Goal: Transaction & Acquisition: Purchase product/service

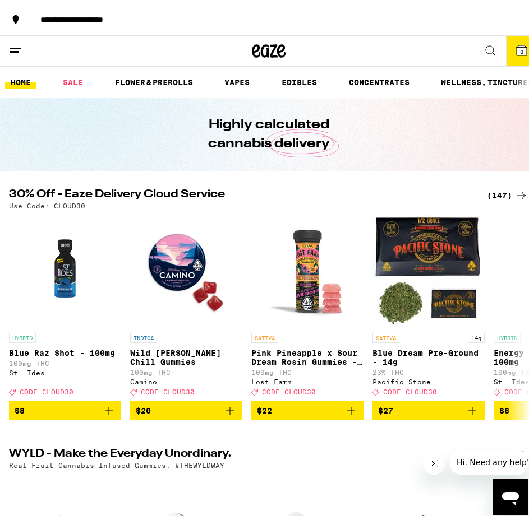
click at [499, 191] on div "(147)" at bounding box center [507, 191] width 41 height 13
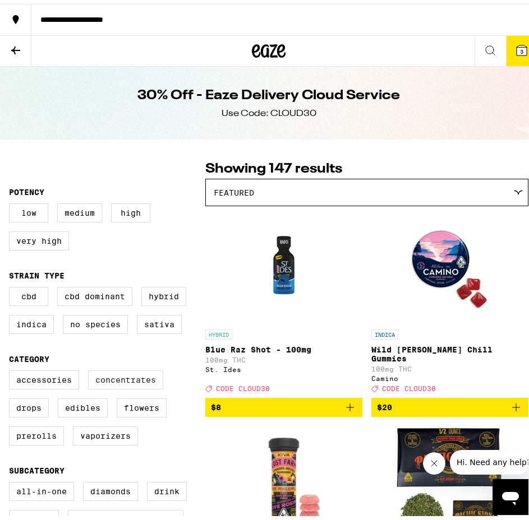
click at [119, 386] on label "Concentrates" at bounding box center [125, 376] width 75 height 19
click at [12, 369] on input "Concentrates" at bounding box center [11, 368] width 1 height 1
checkbox input "true"
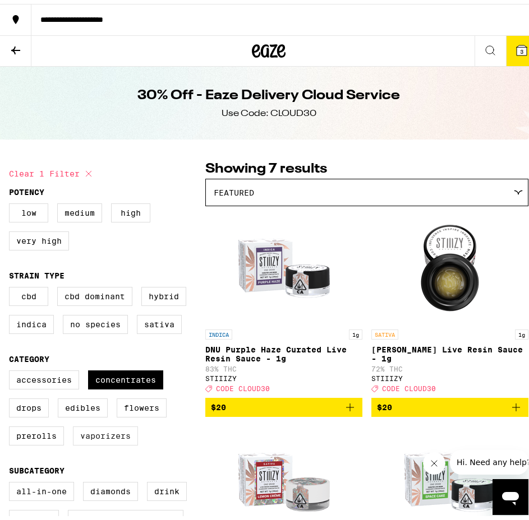
click at [114, 439] on label "Vaporizers" at bounding box center [105, 432] width 65 height 19
click at [12, 369] on input "Vaporizers" at bounding box center [11, 368] width 1 height 1
checkbox input "true"
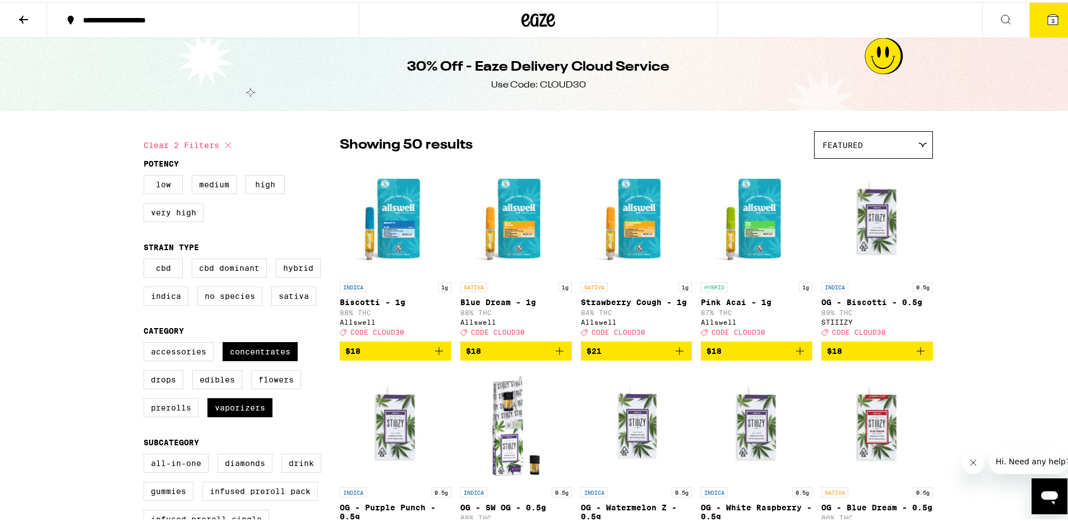
click at [528, 356] on icon "Add to bag" at bounding box center [559, 348] width 13 height 13
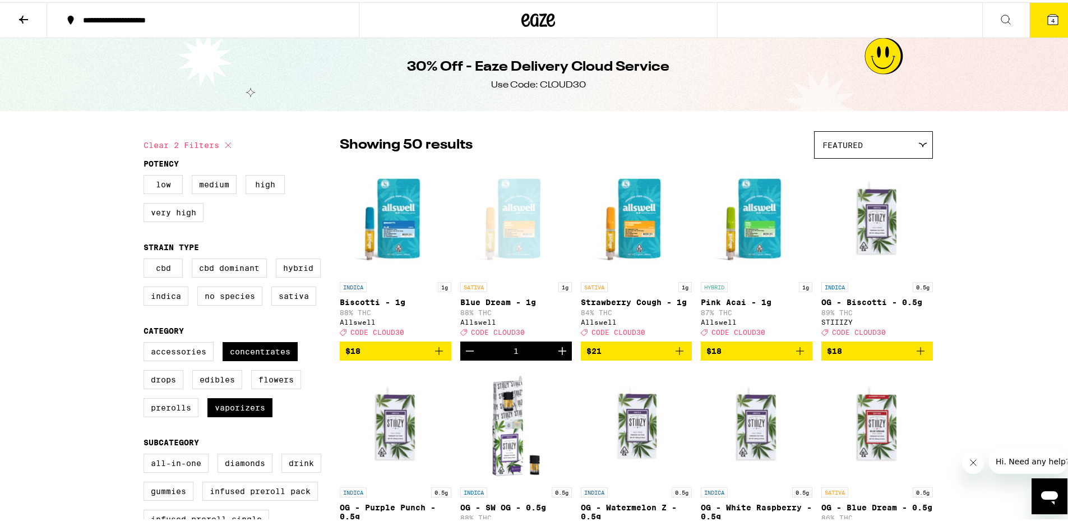
click at [528, 354] on icon "Add to bag" at bounding box center [679, 348] width 13 height 13
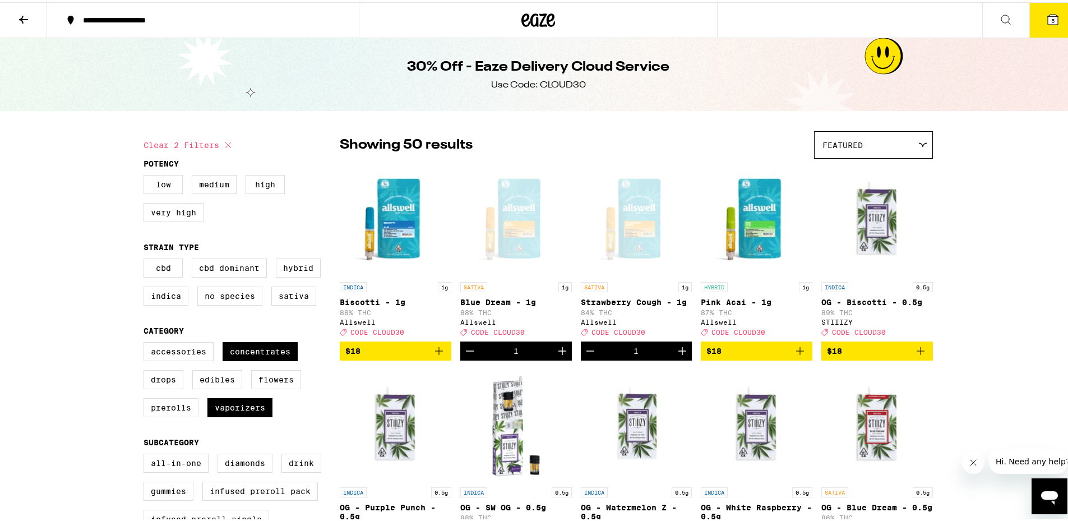
click at [528, 356] on icon "Add to bag" at bounding box center [799, 348] width 13 height 13
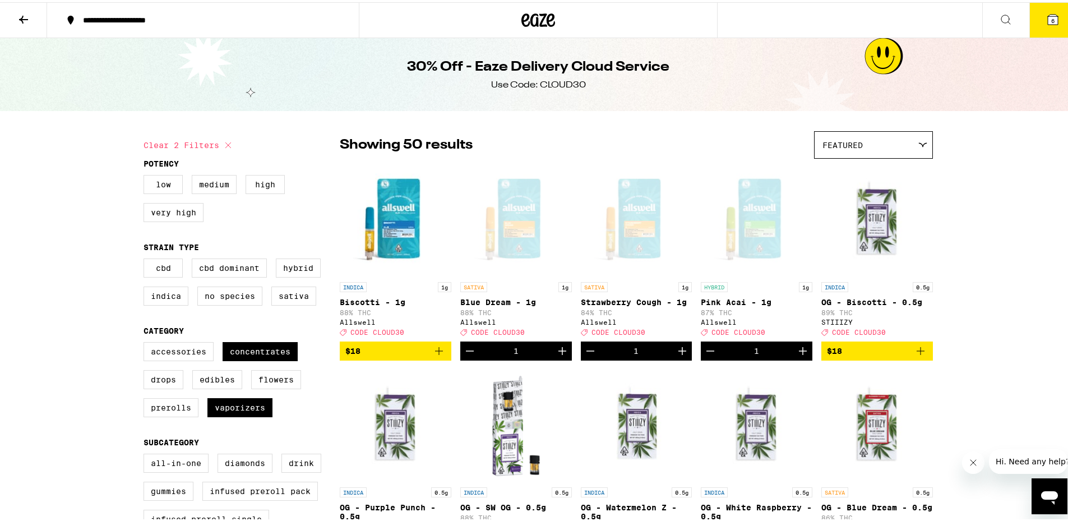
click at [528, 20] on span "6" at bounding box center [1052, 18] width 3 height 7
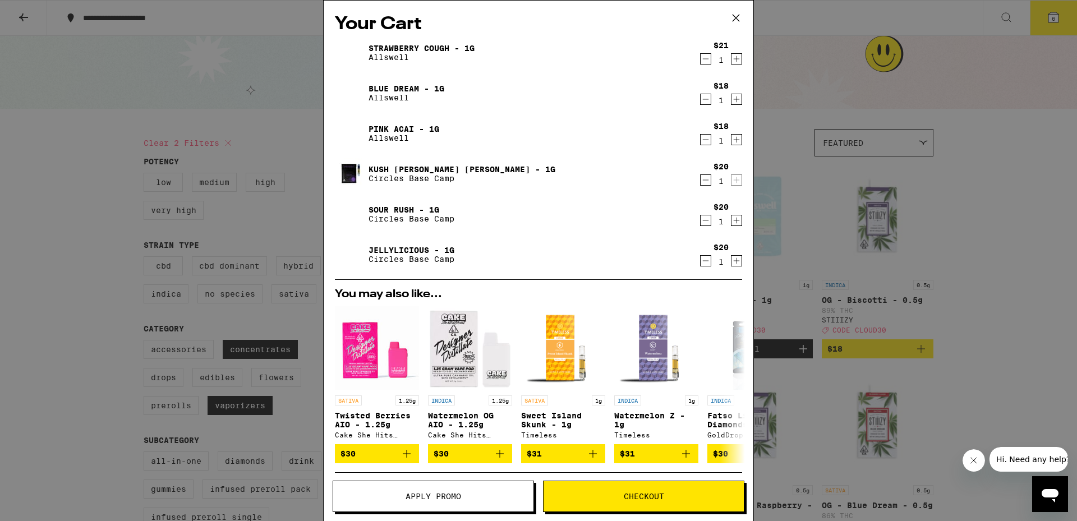
click at [528, 179] on icon "Decrement" at bounding box center [705, 179] width 10 height 13
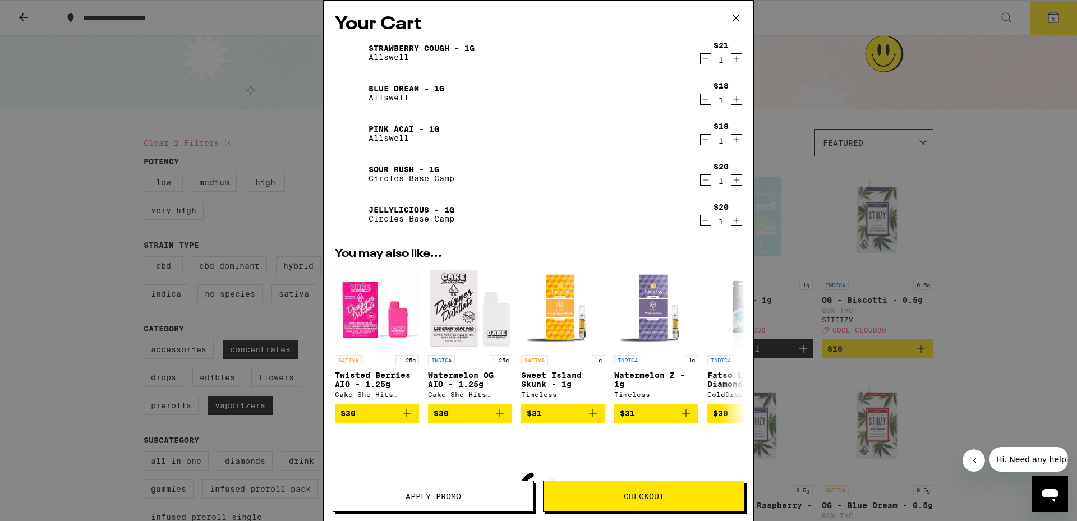
click at [528, 183] on icon "Decrement" at bounding box center [705, 179] width 10 height 13
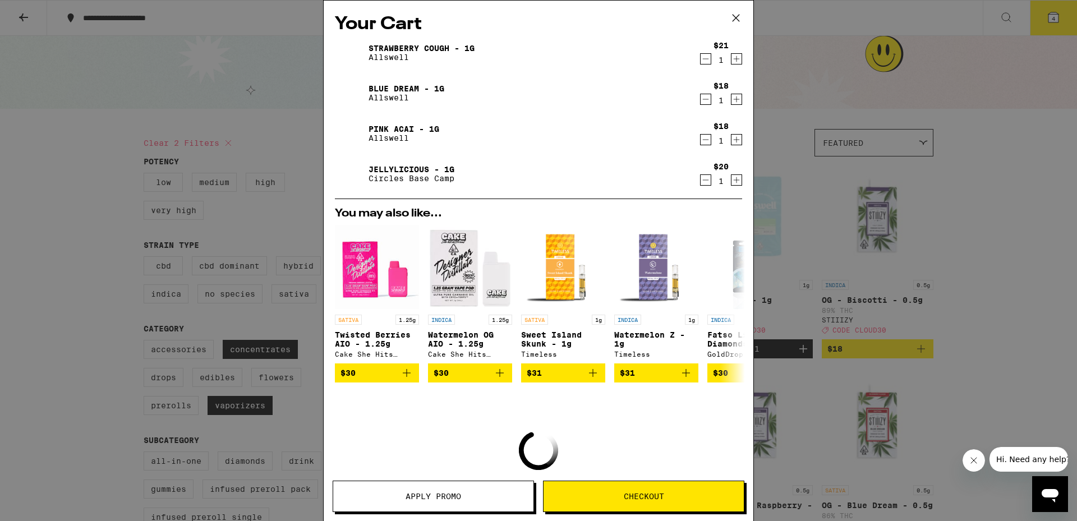
click at [528, 180] on icon "Decrement" at bounding box center [706, 180] width 6 height 0
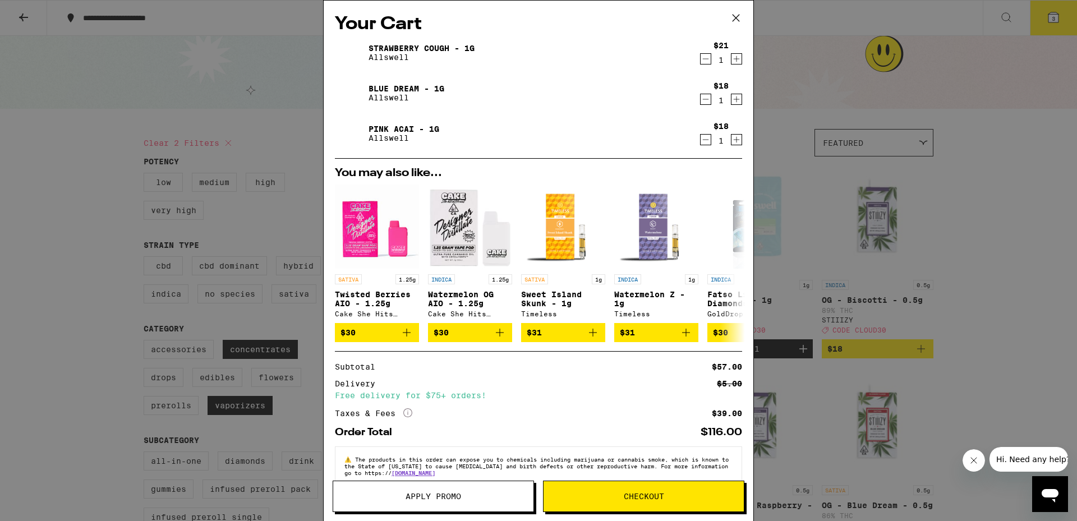
click at [465, 499] on span "Apply Promo" at bounding box center [433, 496] width 200 height 8
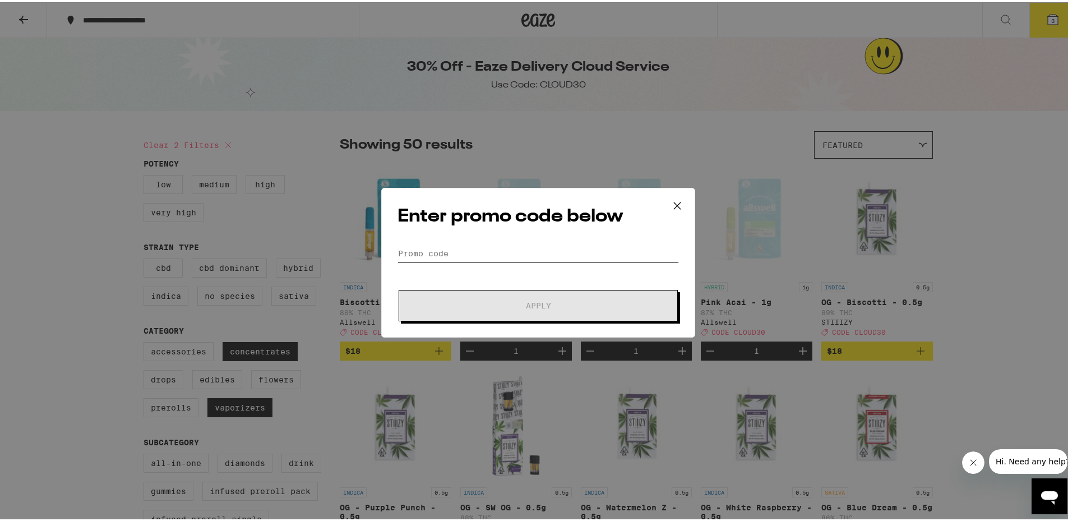
click at [427, 247] on input "Promo Code" at bounding box center [539, 251] width 282 height 17
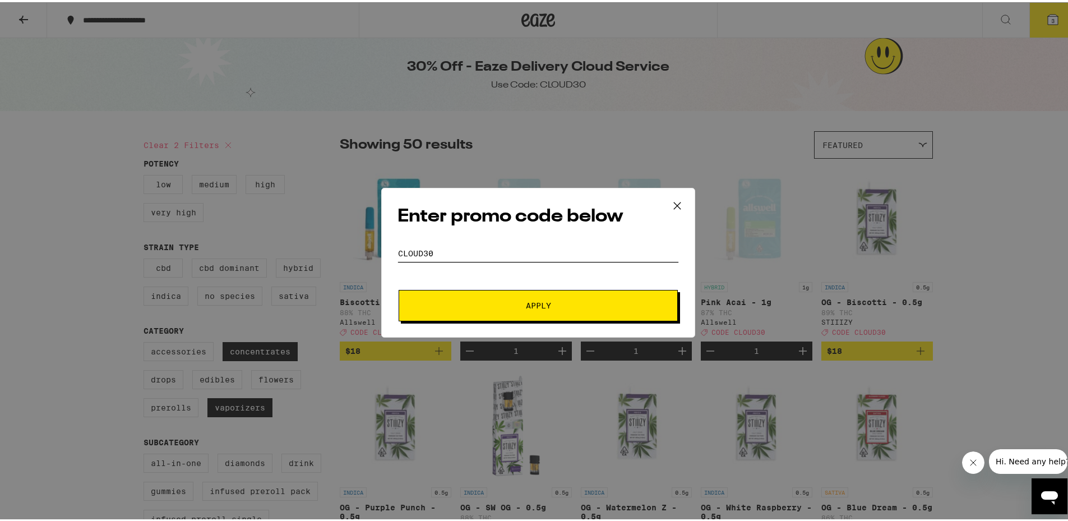
type input "cloud30"
click at [399, 288] on button "Apply" at bounding box center [538, 303] width 279 height 31
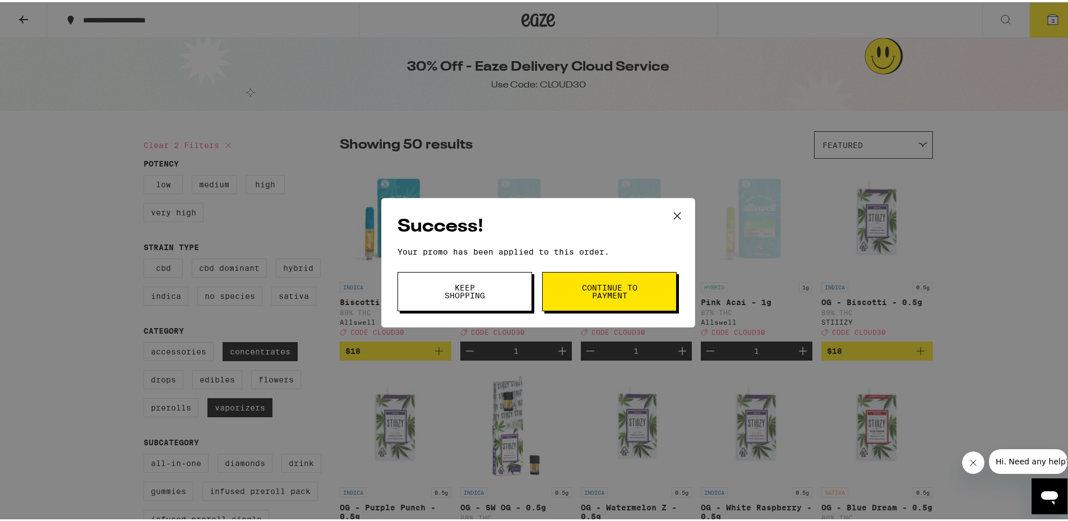
click at [528, 297] on span "Continue to payment" at bounding box center [609, 290] width 57 height 16
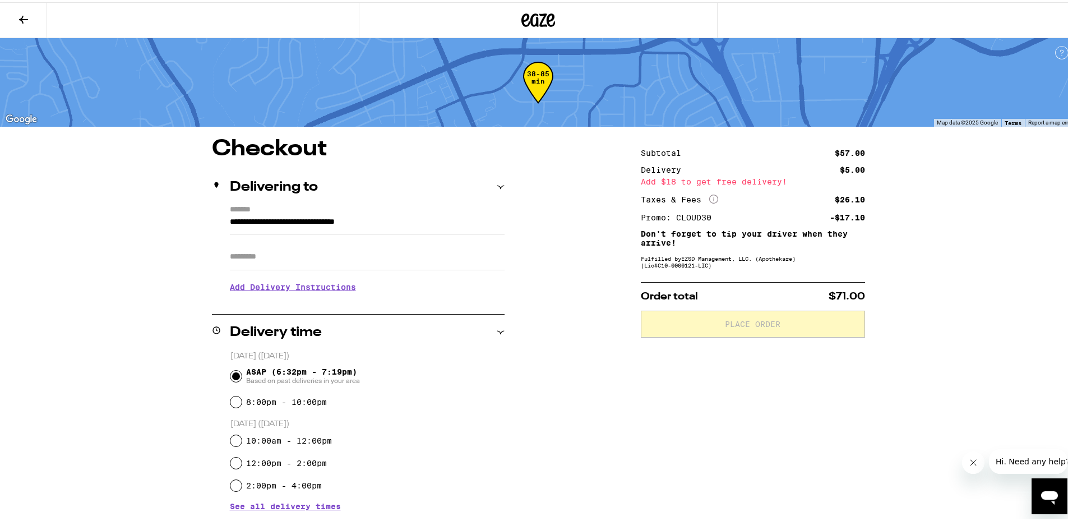
click at [344, 224] on input "**********" at bounding box center [367, 222] width 275 height 19
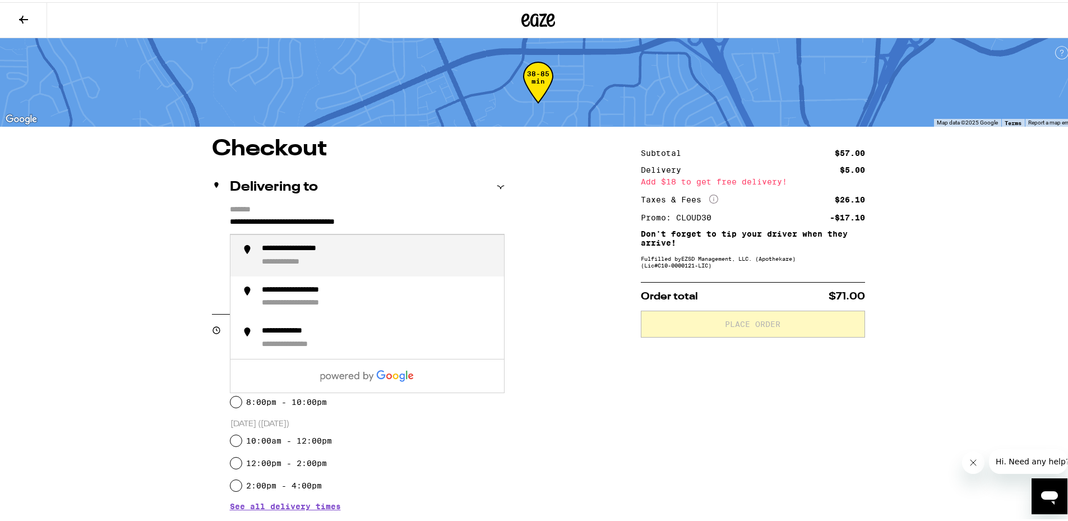
click at [335, 257] on div "**********" at bounding box center [378, 254] width 233 height 24
type input "**********"
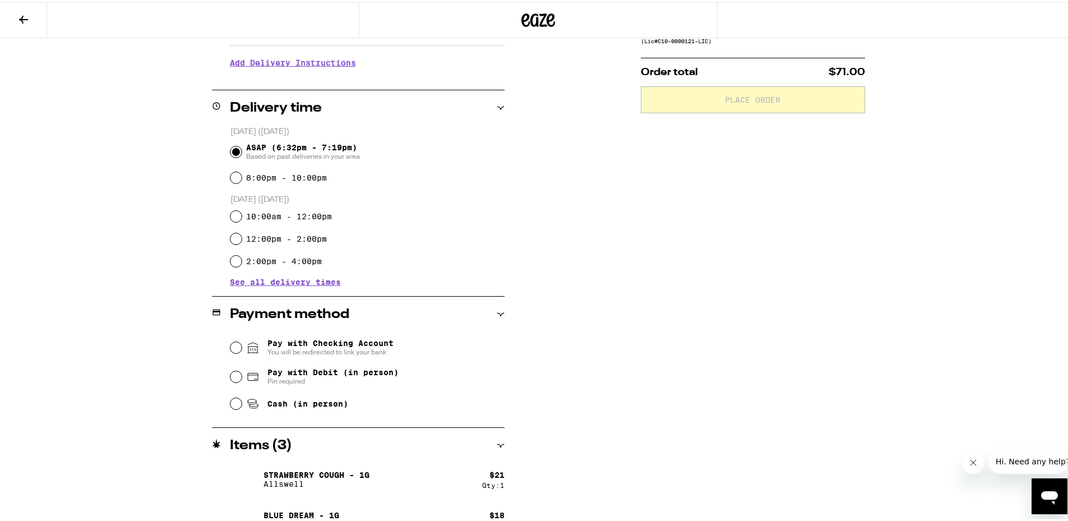
scroll to position [280, 0]
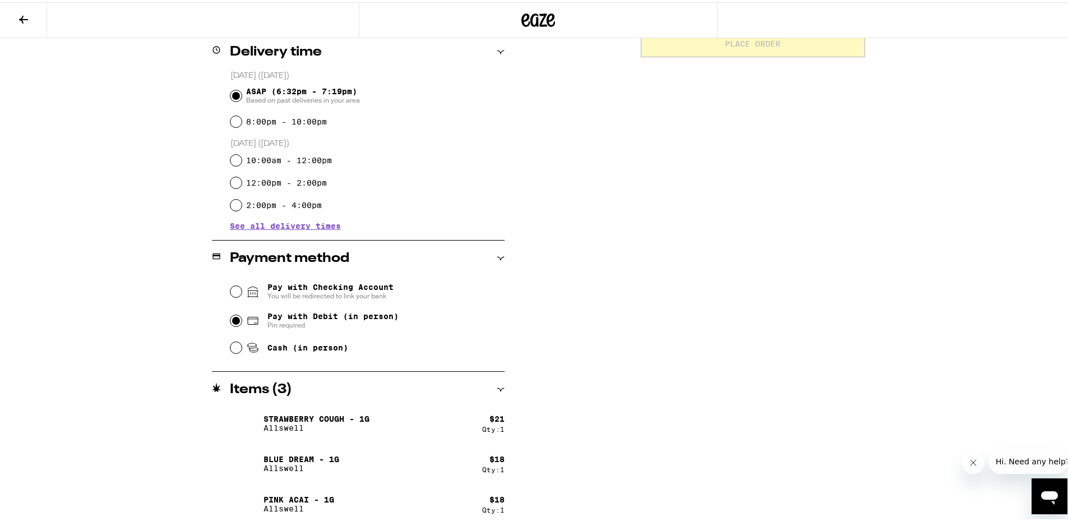
click at [235, 320] on input "Pay with Debit (in person) Pin required" at bounding box center [235, 318] width 11 height 11
radio input "true"
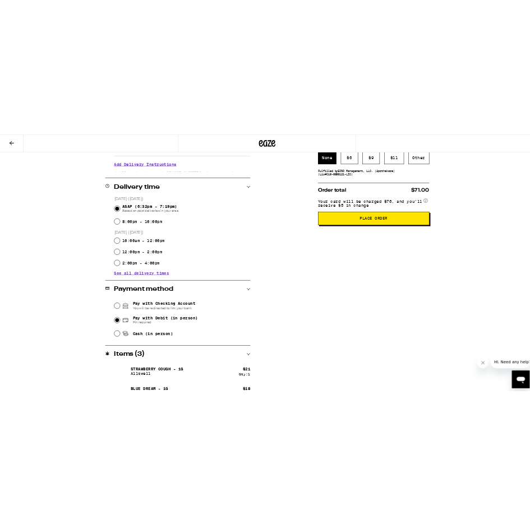
scroll to position [0, 0]
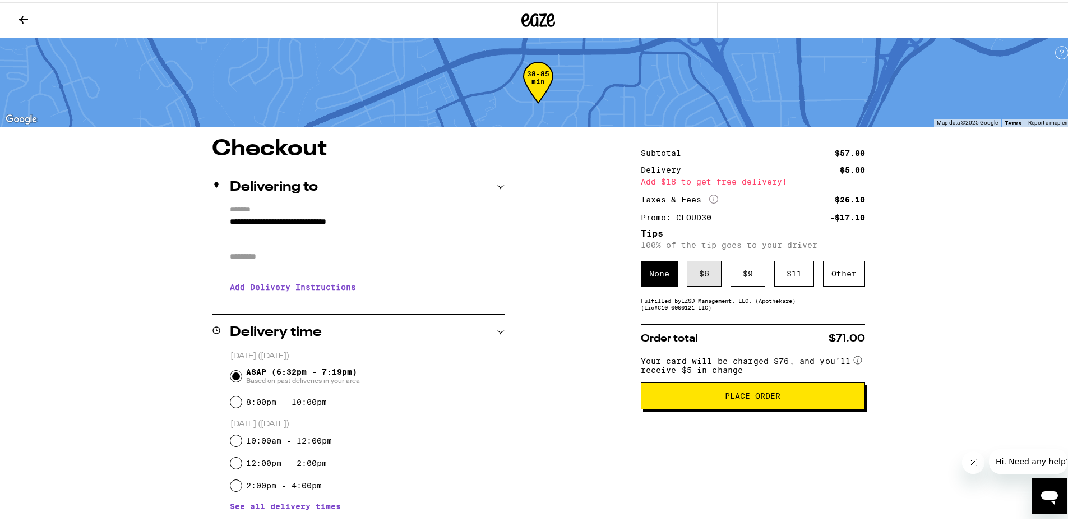
click at [528, 277] on div "$ 6" at bounding box center [704, 272] width 35 height 26
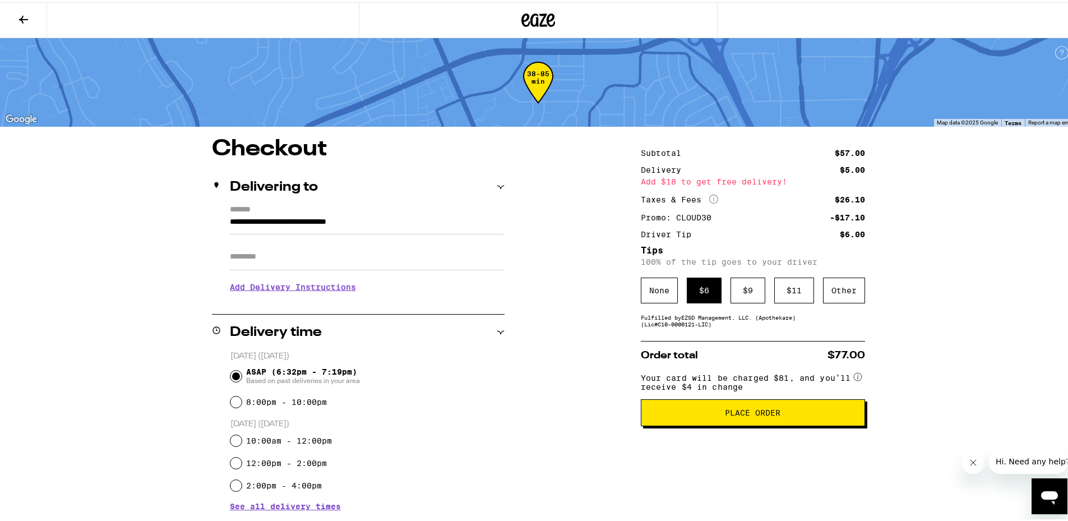
click at [528, 414] on span "Place Order" at bounding box center [753, 411] width 56 height 8
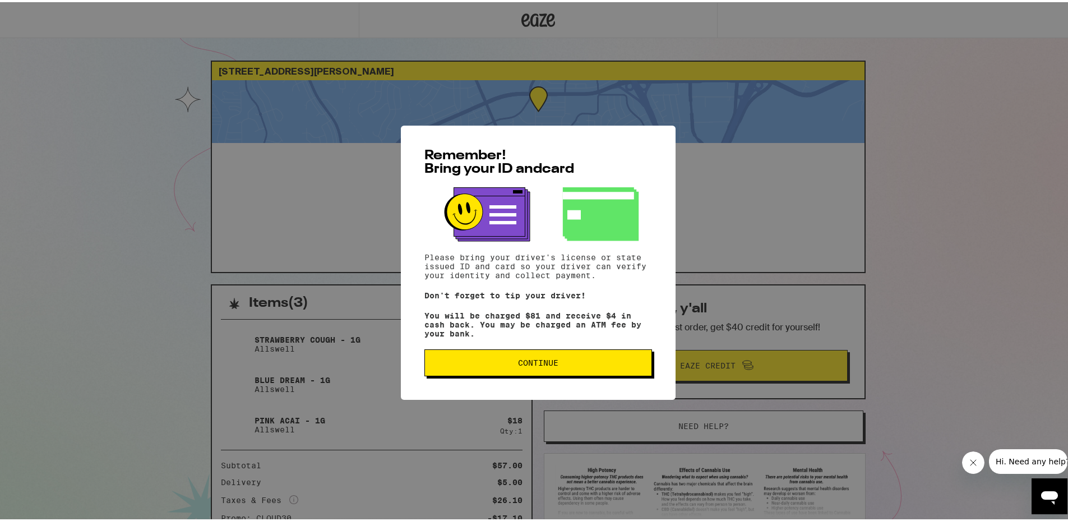
click at [528, 371] on button "Continue" at bounding box center [539, 360] width 228 height 27
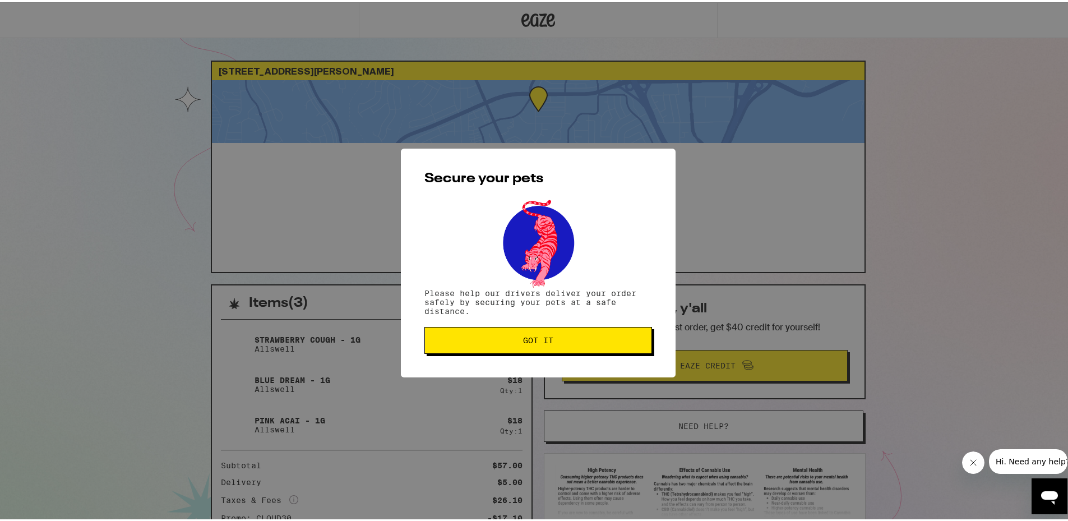
click at [528, 344] on button "Got it" at bounding box center [539, 338] width 228 height 27
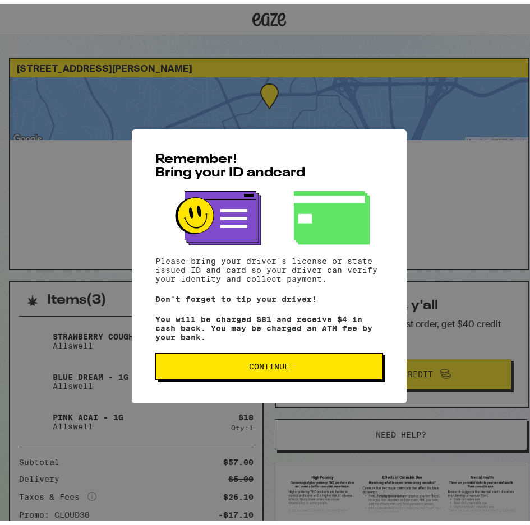
click at [257, 367] on span "Continue" at bounding box center [269, 363] width 40 height 8
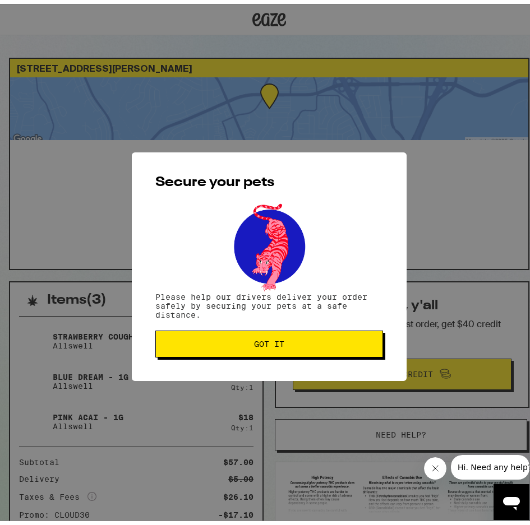
click at [249, 337] on button "Got it" at bounding box center [269, 340] width 228 height 27
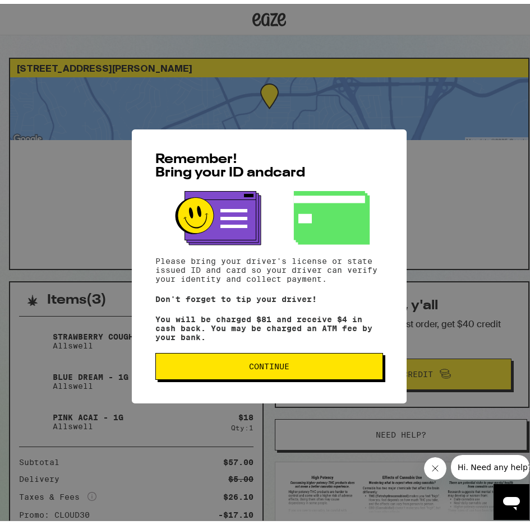
click at [275, 359] on button "Continue" at bounding box center [269, 362] width 228 height 27
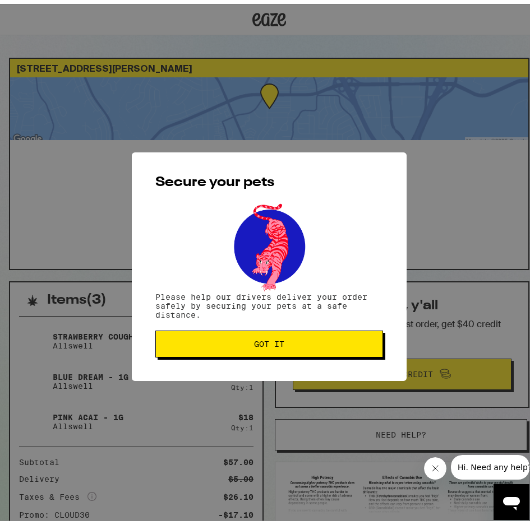
click at [269, 351] on button "Got it" at bounding box center [269, 340] width 228 height 27
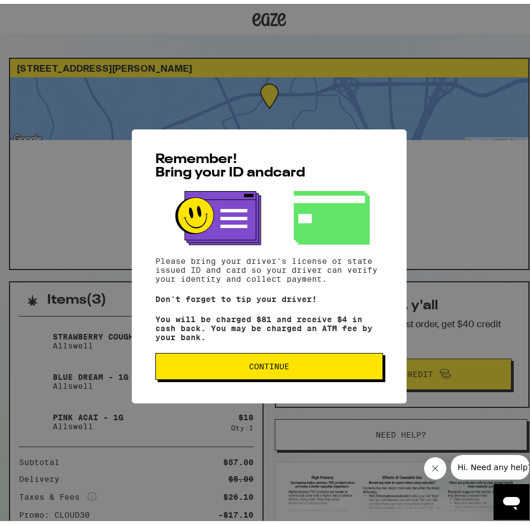
click at [250, 367] on span "Continue" at bounding box center [269, 363] width 40 height 8
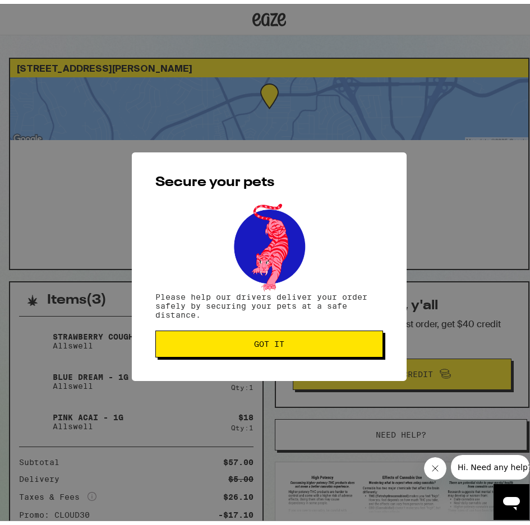
click at [254, 343] on span "Got it" at bounding box center [269, 340] width 30 height 8
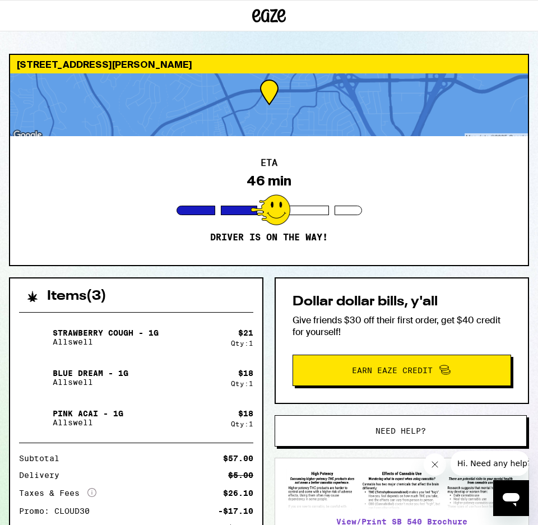
click at [160, 253] on div "ETA 46 min Driver is on the way!" at bounding box center [269, 200] width 518 height 129
click at [429, 463] on button "Close message from company" at bounding box center [434, 465] width 22 height 22
